Goal: Information Seeking & Learning: Learn about a topic

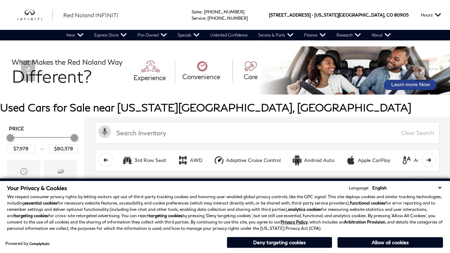
scroll to position [293, 0]
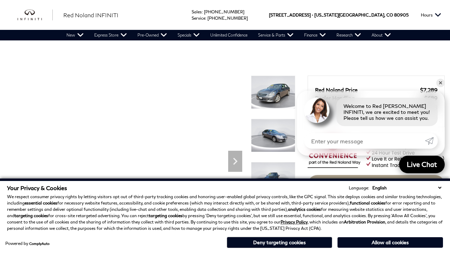
scroll to position [603, 0]
